Goal: Find specific page/section

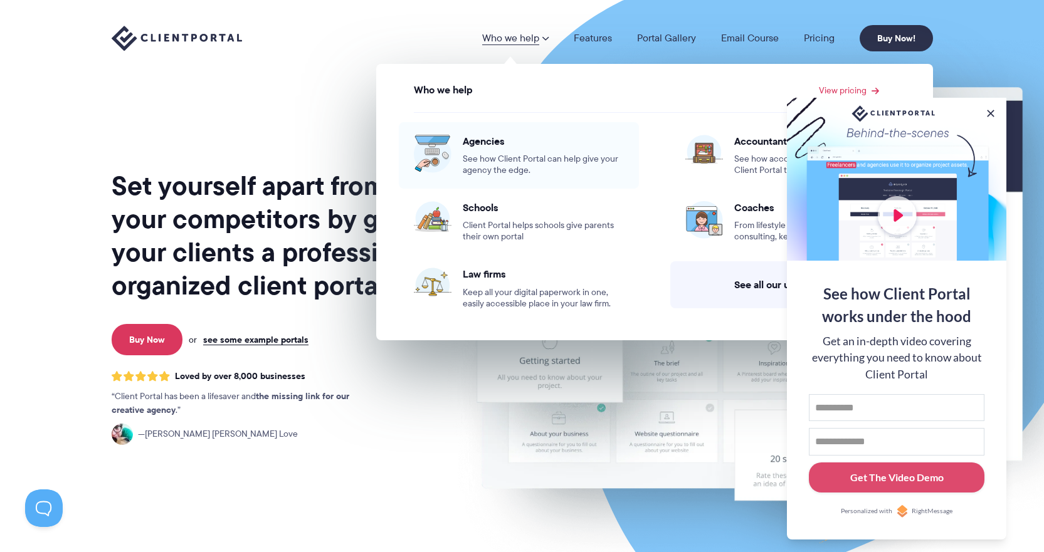
click at [502, 154] on span "See how Client Portal can help give your agency the edge." at bounding box center [543, 165] width 161 height 23
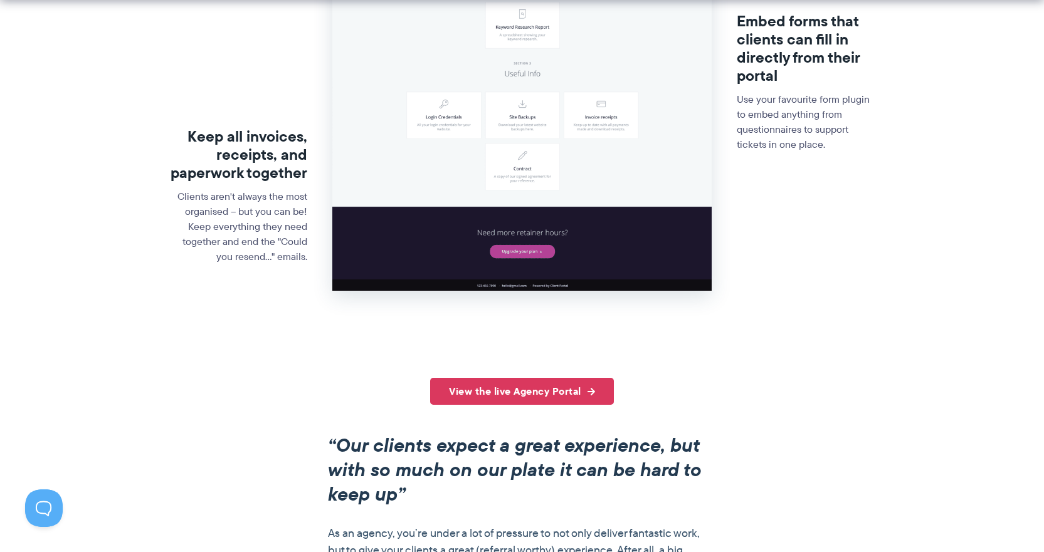
scroll to position [690, 0]
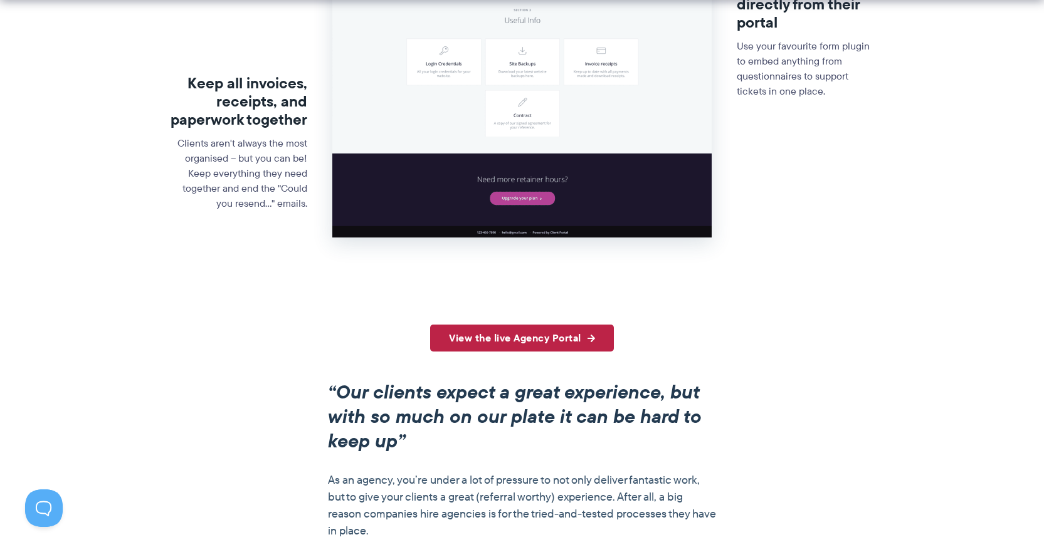
click at [524, 339] on link "View the live Agency Portal" at bounding box center [522, 338] width 184 height 27
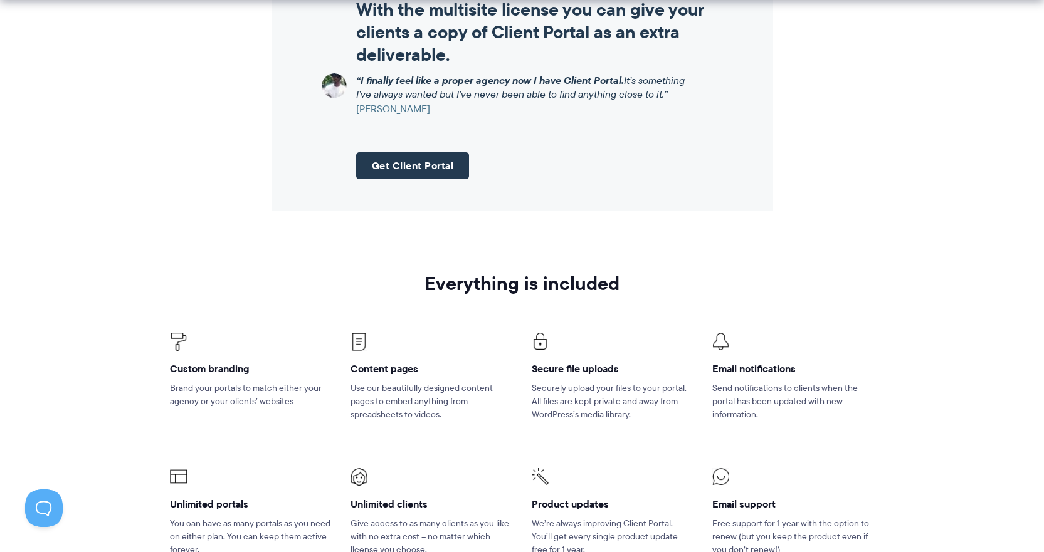
scroll to position [1881, 0]
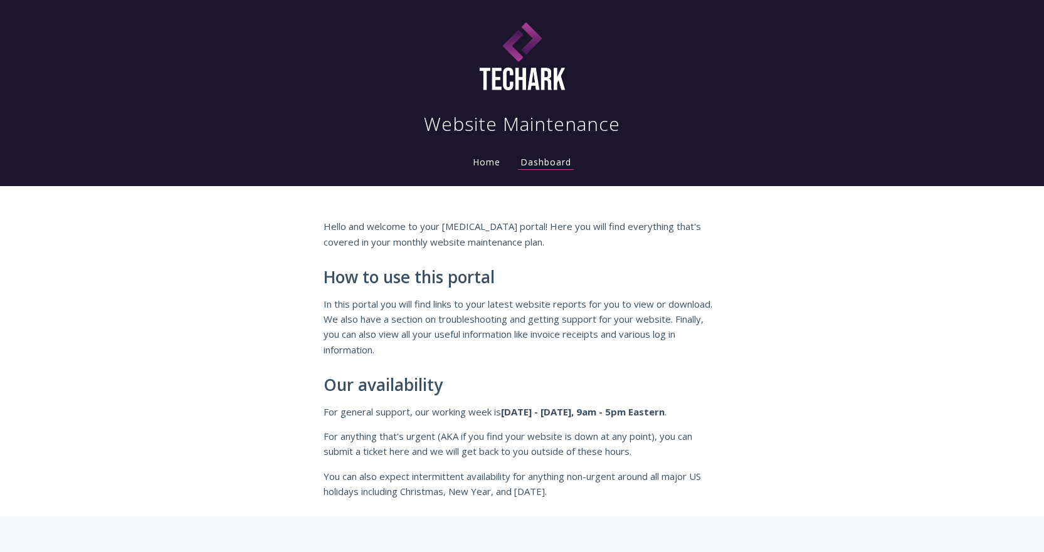
scroll to position [502, 0]
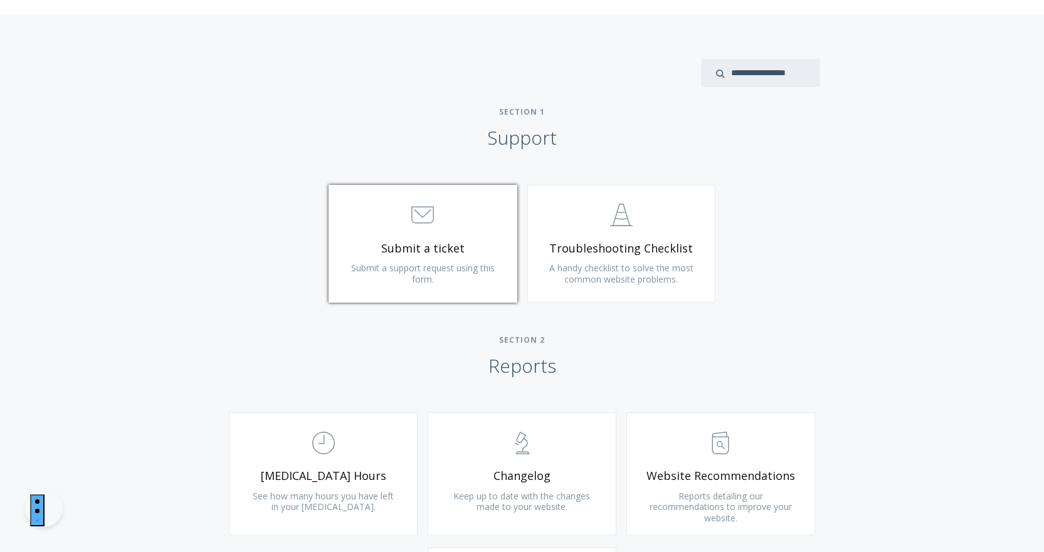
click at [426, 280] on span "Submit a support request using this form." at bounding box center [423, 273] width 144 height 23
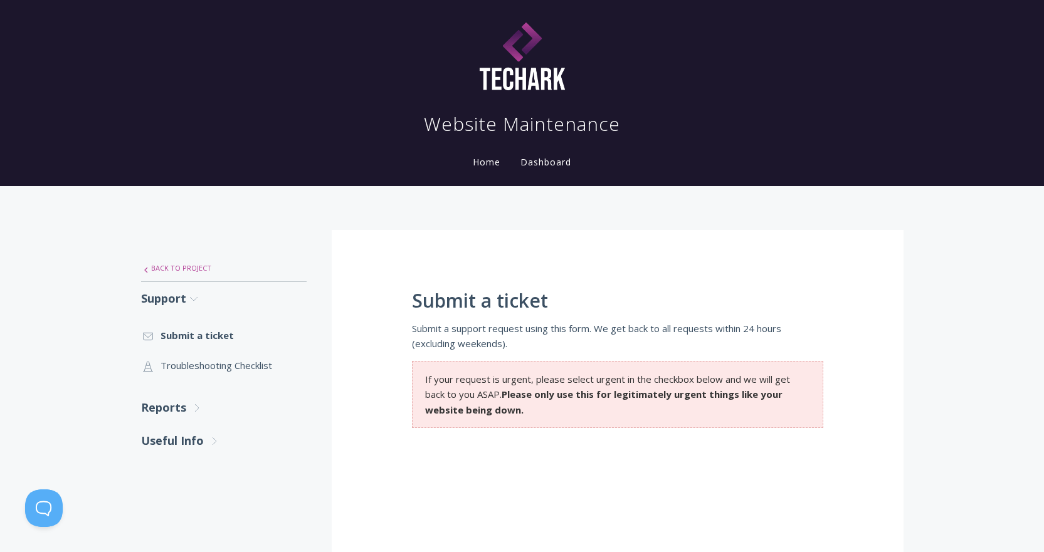
click at [155, 265] on link ".st0{fill:none;stroke:#000000;stroke-width:2;stroke-miterlimit:10;} Untitled-27…" at bounding box center [224, 268] width 166 height 26
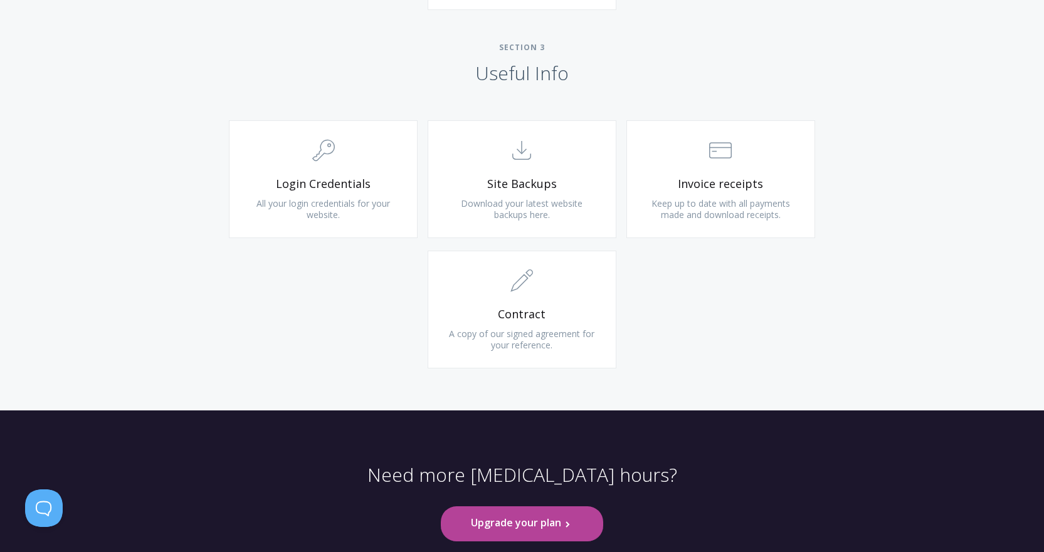
scroll to position [981, 0]
